Goal: Task Accomplishment & Management: Use online tool/utility

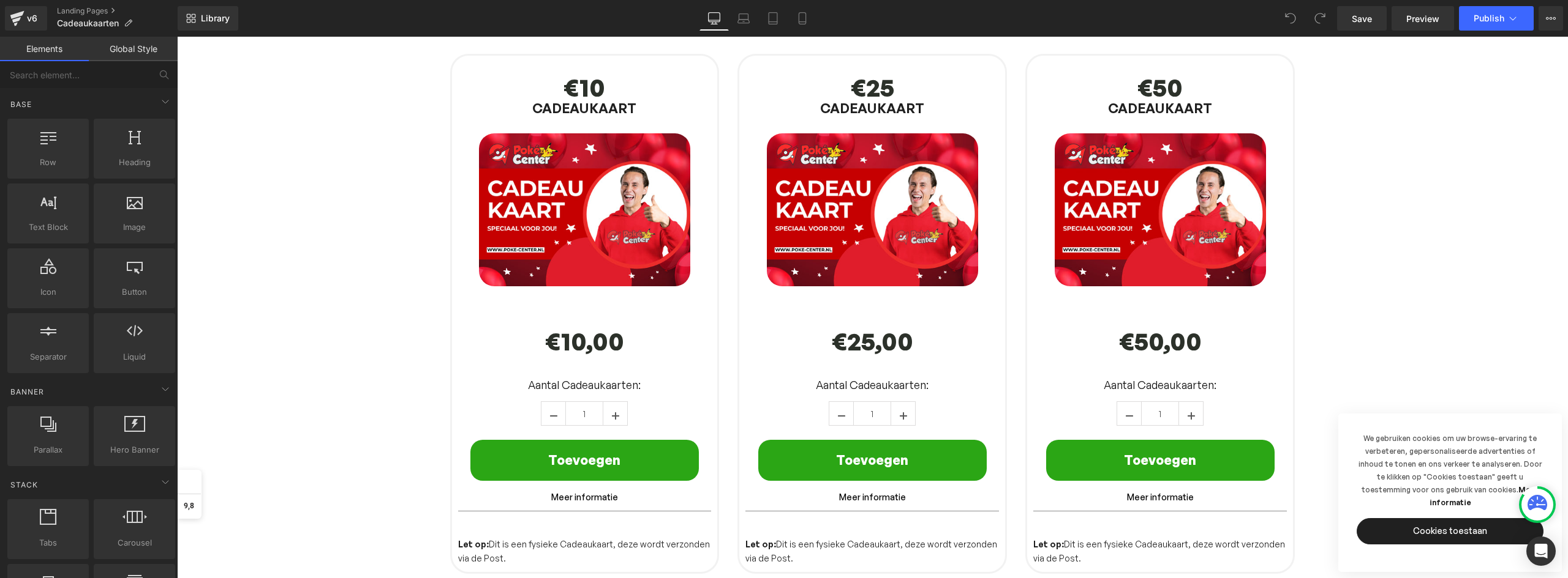
scroll to position [122, 0]
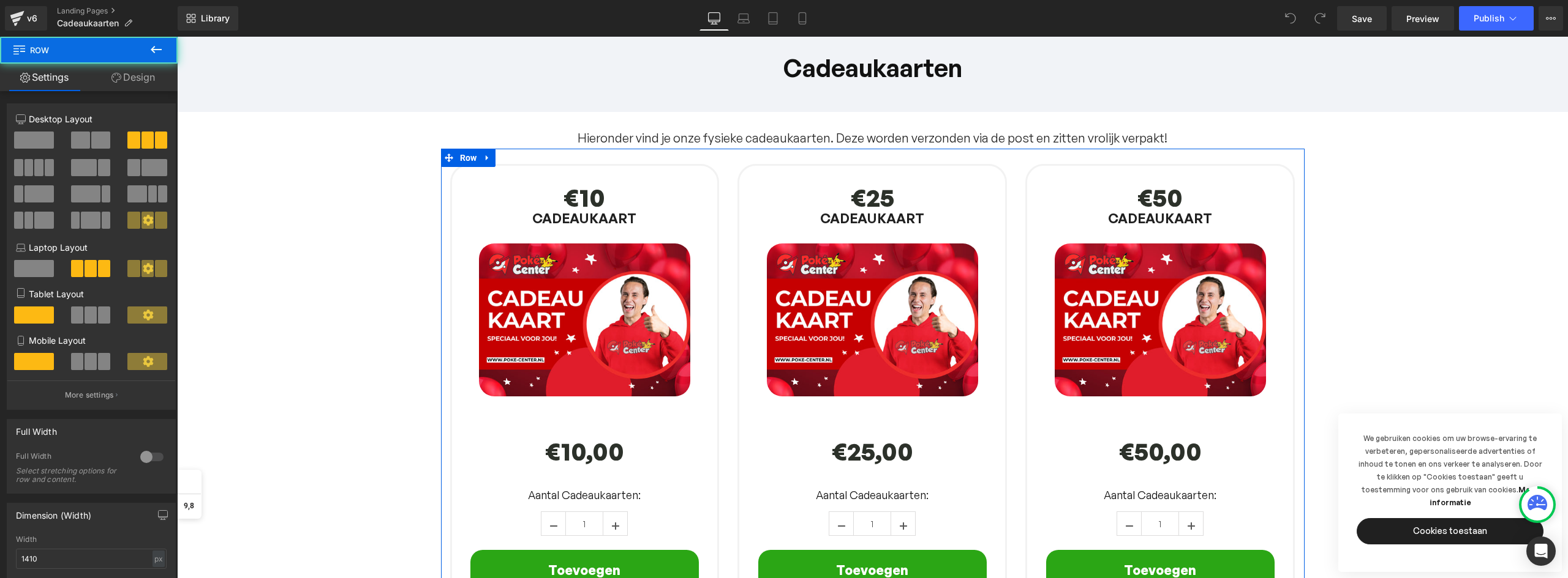
click at [902, 155] on div "€25 Text Block CADEAUKAART Text Block (P) Image €0 €25,00 (P) Price Aantal Cade…" at bounding box center [872, 416] width 288 height 536
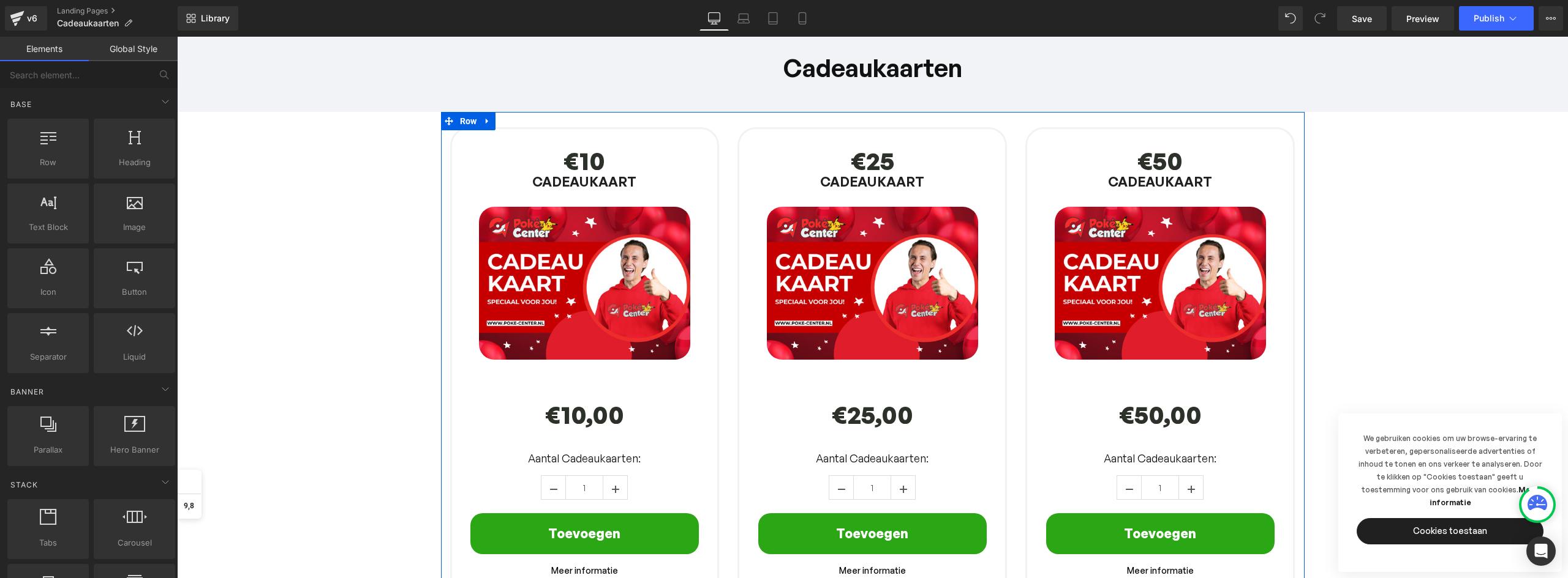
click at [931, 121] on div "€25 Text Block CADEAUKAART Text Block (P) Image €0 €25,00 (P) Price Aantal Cade…" at bounding box center [872, 379] width 288 height 536
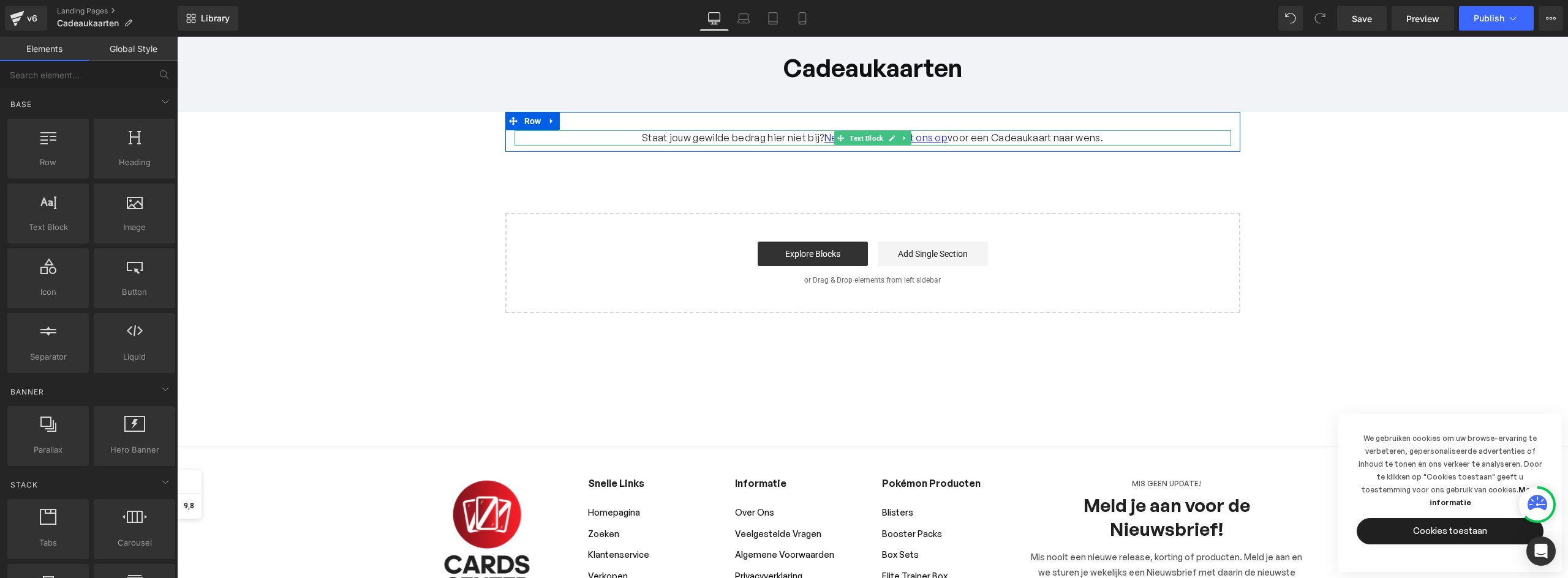
click at [732, 136] on p "Staat jouw gewilde bedrag hier niet bij? Neem contact met ons op voor een Cadea…" at bounding box center [872, 137] width 717 height 15
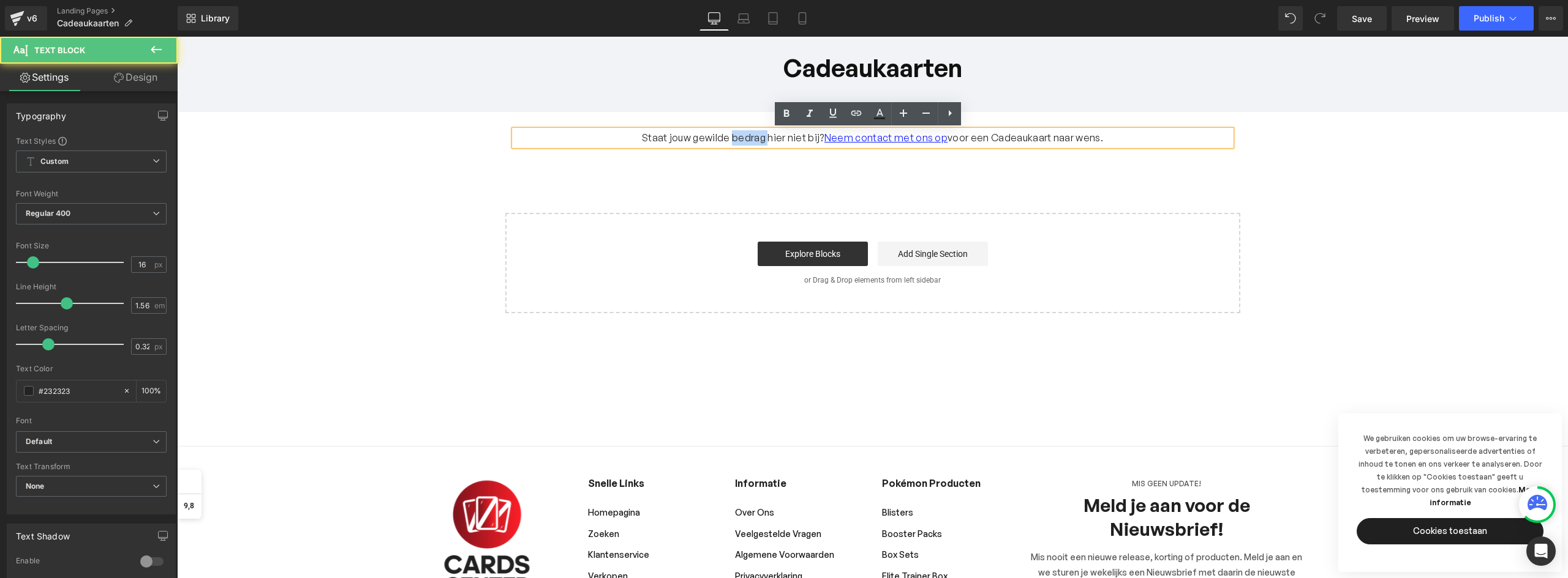
click at [732, 136] on p "Staat jouw gewilde bedrag hier niet bij? Neem contact met ons op voor een Cadea…" at bounding box center [872, 137] width 717 height 15
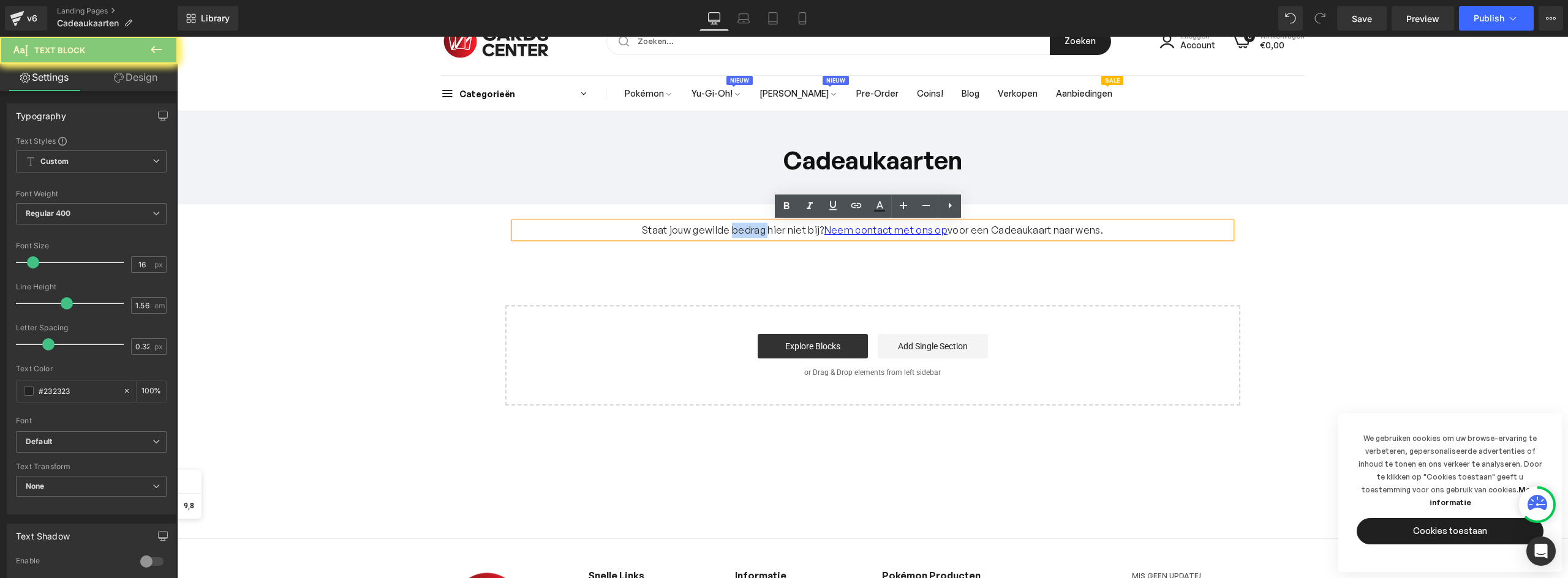
scroll to position [0, 0]
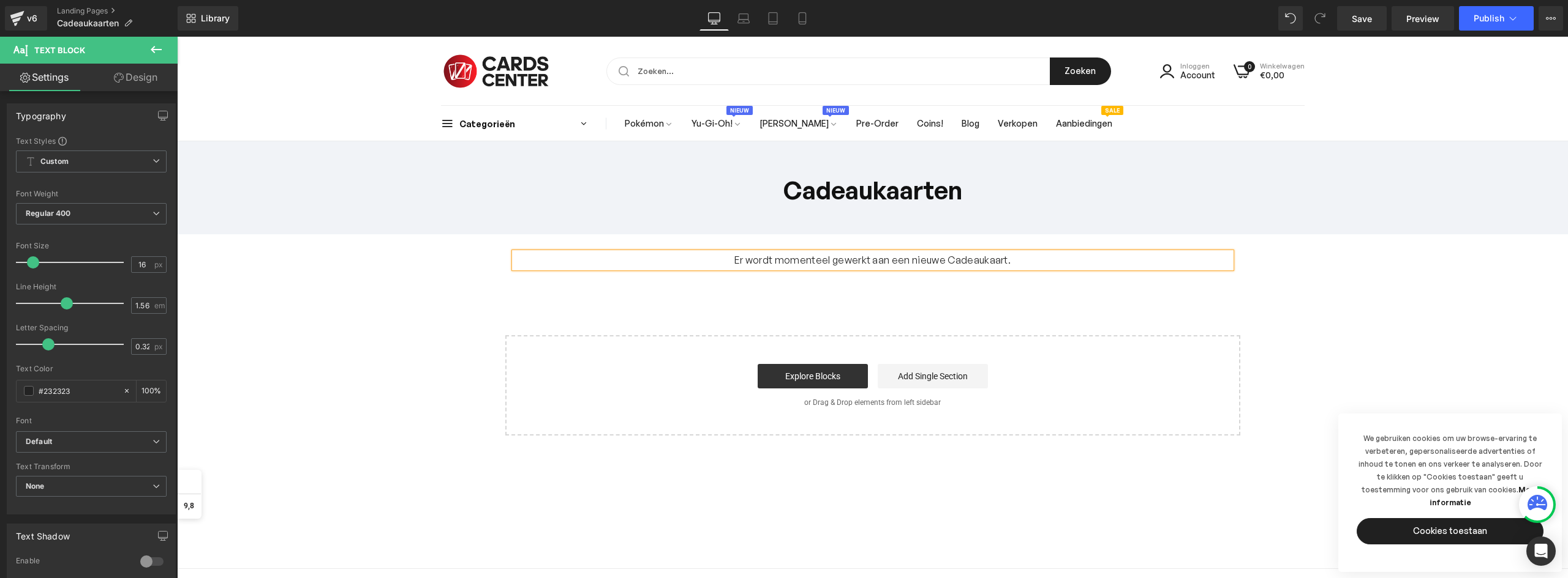
click at [936, 259] on p "Er wordt momenteel gewerkt aan een nieuwe Cadeaukaart." at bounding box center [872, 260] width 717 height 15
click at [1039, 264] on p "Er wordt momenteel gewerkt aan een nieuw uiterlijk voor onze Cadeaukaart." at bounding box center [872, 260] width 717 height 15
click at [1079, 265] on p "Er wordt momenteel gewerkt aan een nieuw uiterlijk voor onze Cadeaukaarten!" at bounding box center [872, 260] width 717 height 15
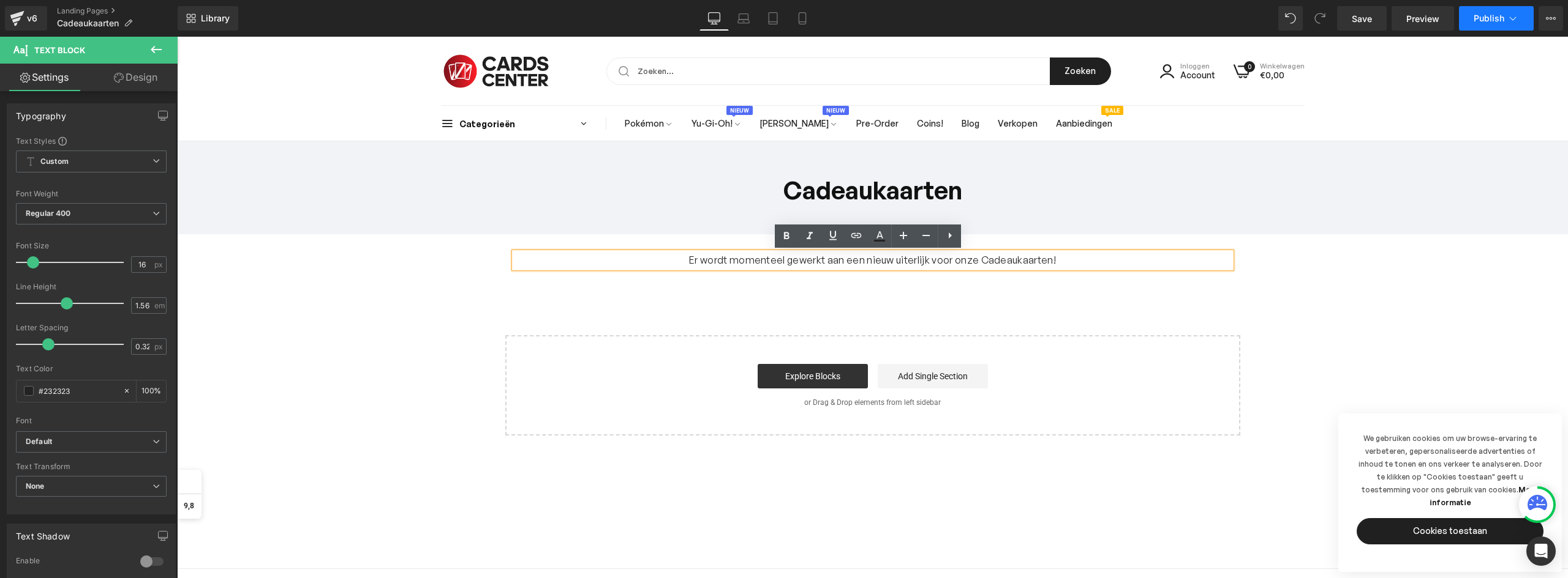
click at [1475, 23] on button "Publish" at bounding box center [1496, 18] width 75 height 25
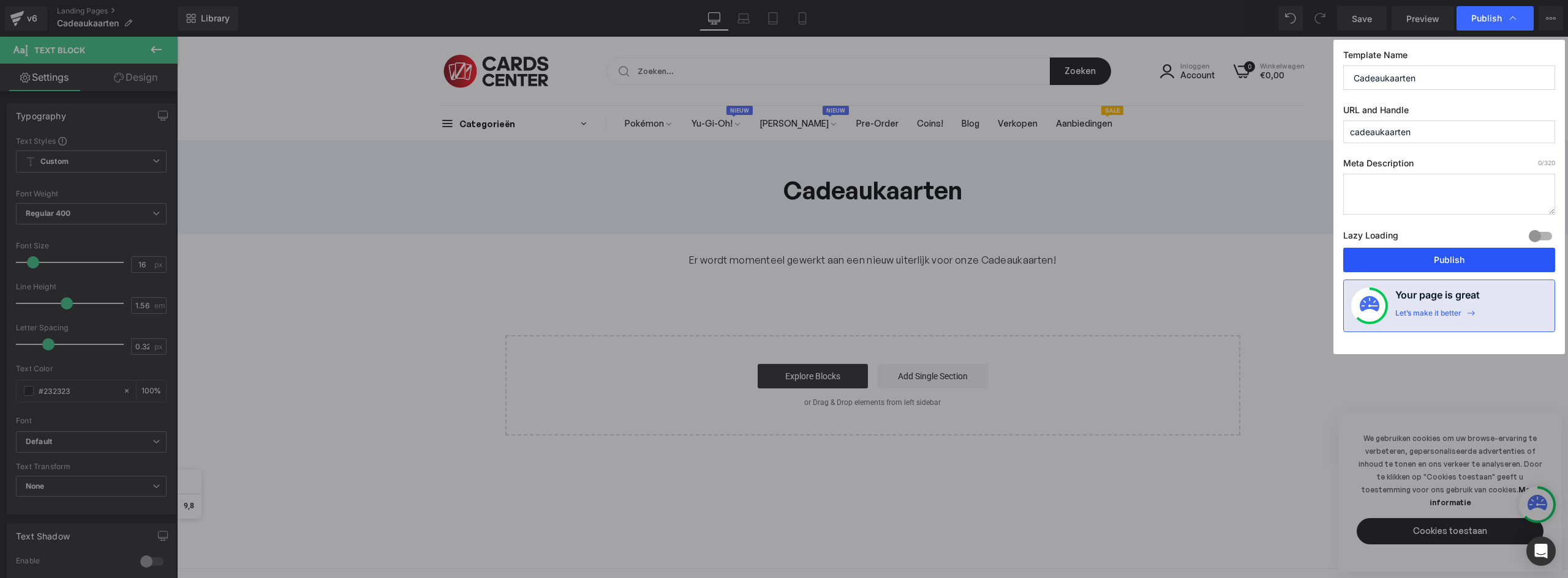
click at [1446, 265] on button "Publish" at bounding box center [1448, 260] width 212 height 25
